Goal: Task Accomplishment & Management: Manage account settings

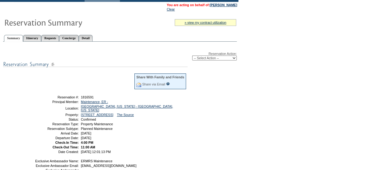
scroll to position [40, 0]
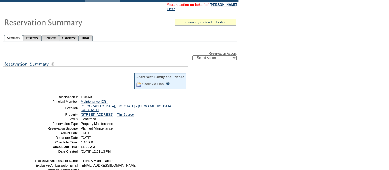
click at [218, 58] on select "-- Select Action -- Modify Reservation Dates Modify Reservation Cost Modify Occ…" at bounding box center [214, 57] width 45 height 5
select select "ChangeDates"
click at [192, 56] on select "-- Select Action -- Modify Reservation Dates Modify Reservation Cost Modify Occ…" at bounding box center [214, 57] width 45 height 5
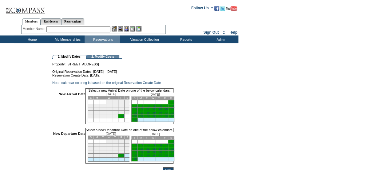
click at [124, 117] on link "31" at bounding box center [122, 115] width 3 height 3
